Goal: Navigation & Orientation: Find specific page/section

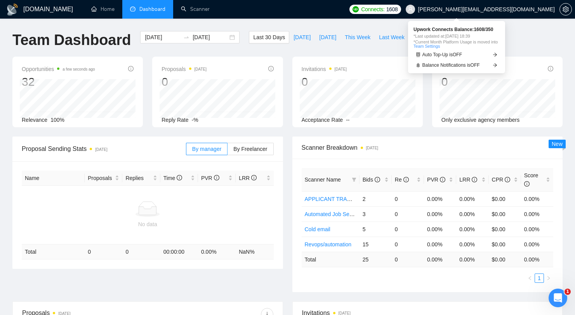
click at [401, 7] on span "Connects: 1608" at bounding box center [375, 9] width 51 height 9
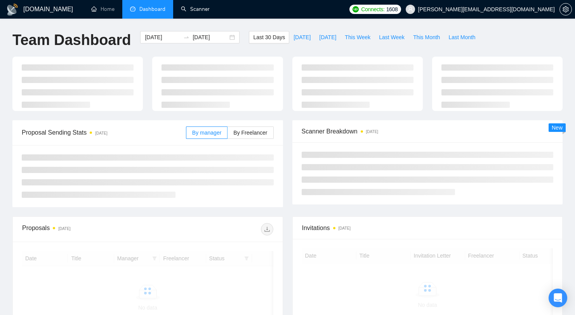
click at [193, 12] on link "Scanner" at bounding box center [195, 9] width 29 height 7
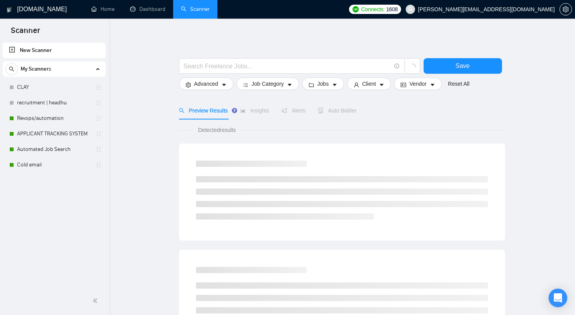
click at [181, 12] on link "Scanner" at bounding box center [195, 9] width 29 height 7
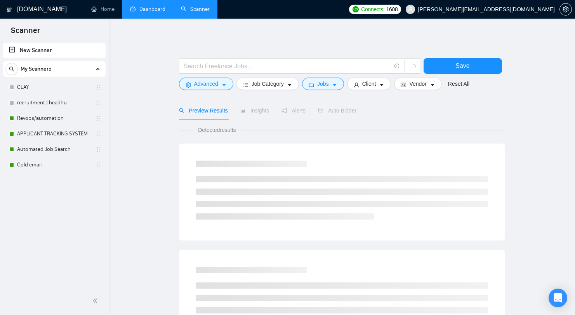
click at [162, 12] on link "Dashboard" at bounding box center [147, 9] width 35 height 7
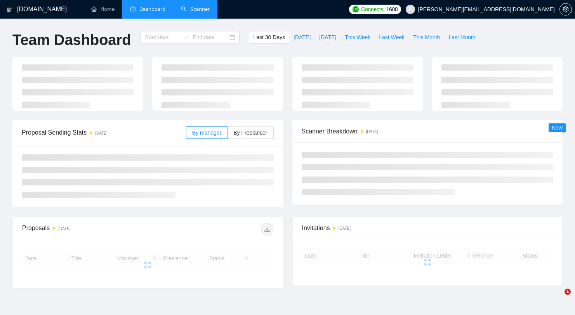
type input "[DATE]"
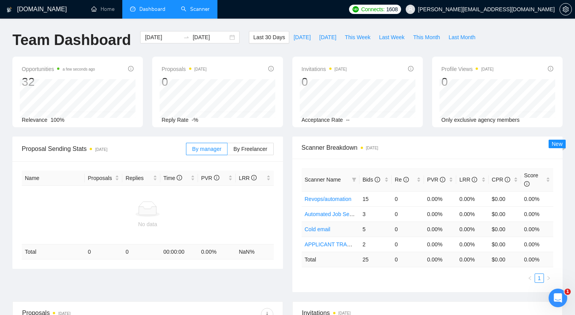
scroll to position [147, 0]
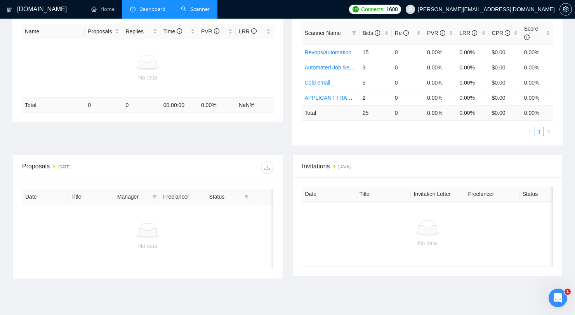
click at [377, 158] on div "Invitations [DATE]" at bounding box center [427, 166] width 251 height 22
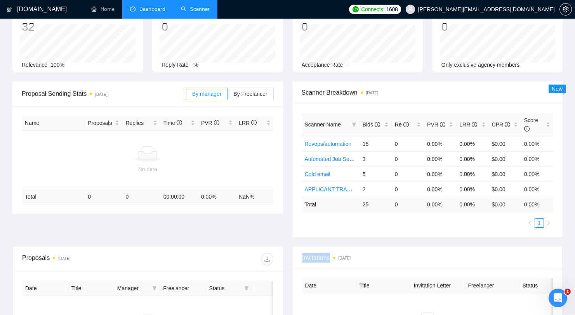
scroll to position [0, 0]
